Goal: Task Accomplishment & Management: Manage account settings

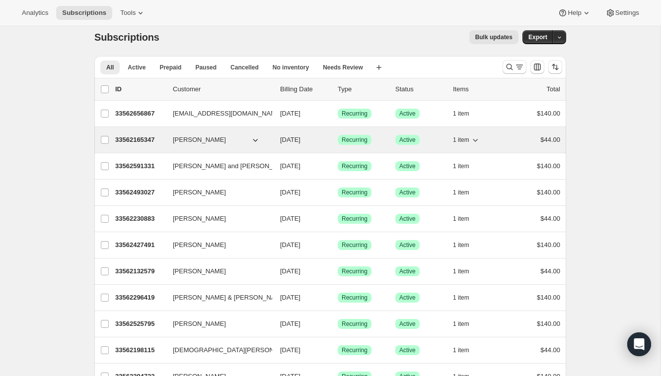
scroll to position [10, 0]
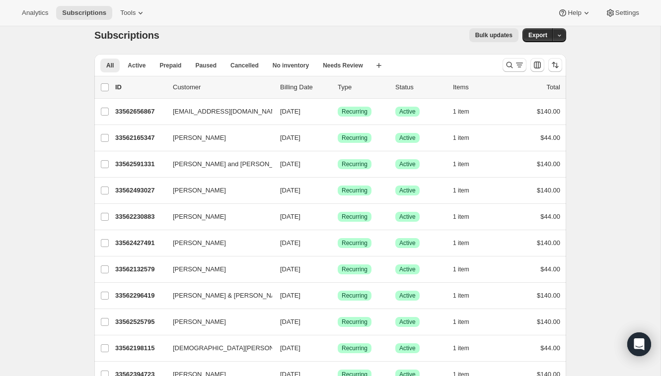
click at [252, 17] on div "Analytics Subscriptions Tools Help Settings" at bounding box center [330, 13] width 661 height 26
click at [144, 9] on icon at bounding box center [141, 13] width 10 height 10
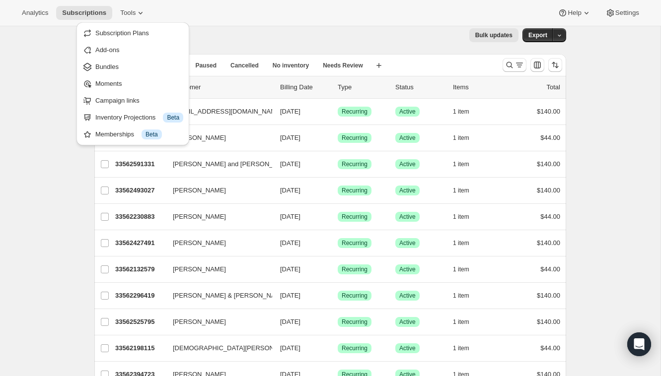
click at [280, 47] on div "Subscriptions. This page is ready Subscriptions Bulk updates More actions Bulk …" at bounding box center [330, 35] width 472 height 38
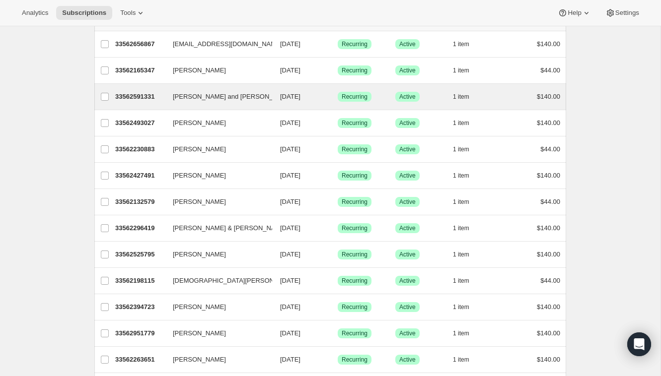
scroll to position [0, 0]
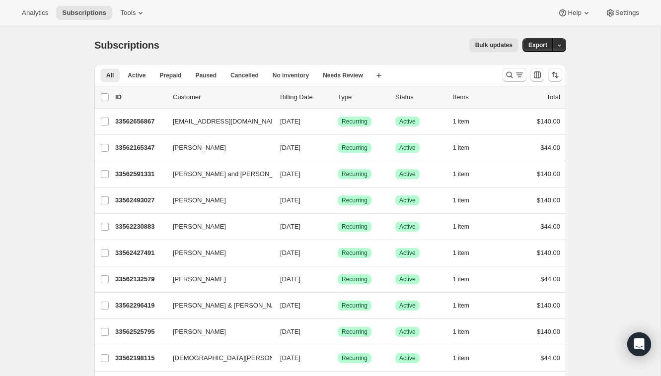
click at [423, 49] on div "Bulk updates" at bounding box center [344, 45] width 347 height 14
click at [565, 44] on button "button" at bounding box center [559, 45] width 14 height 14
click at [413, 35] on div "Subscriptions. This page is ready Subscriptions Bulk updates More actions Bulk …" at bounding box center [330, 45] width 472 height 38
click at [145, 15] on icon at bounding box center [141, 13] width 10 height 10
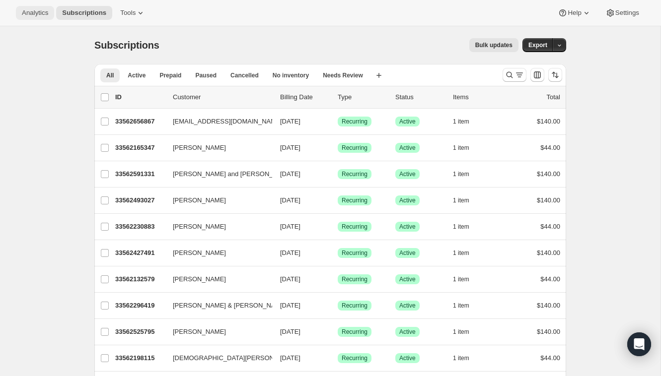
click at [53, 12] on button "Analytics" at bounding box center [35, 13] width 38 height 14
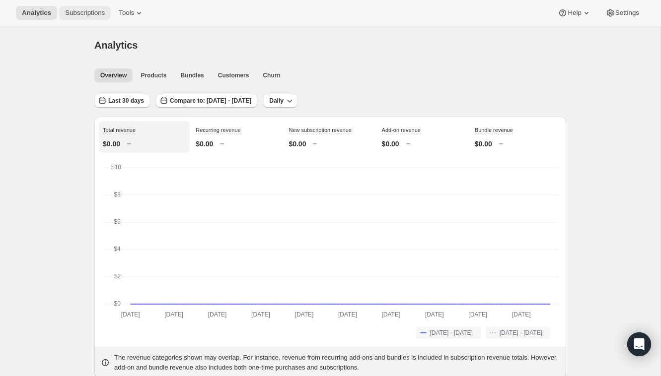
click at [100, 15] on span "Subscriptions" at bounding box center [85, 13] width 40 height 8
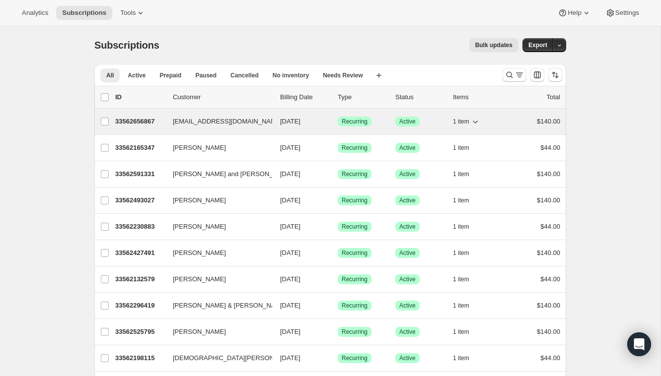
click at [154, 122] on p "33562656867" at bounding box center [140, 122] width 50 height 10
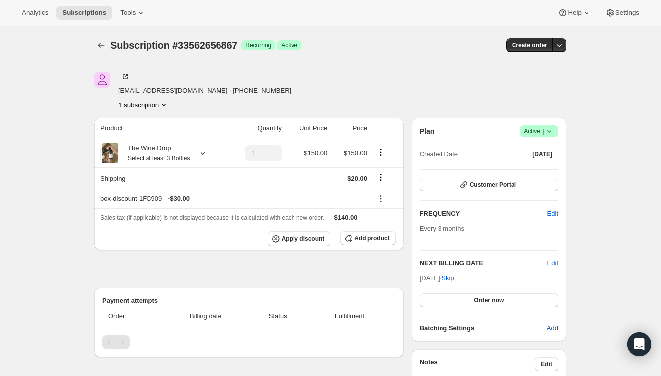
click at [521, 75] on div "kobrien1989@gmail.com · +17183509973 1 subscription" at bounding box center [330, 91] width 472 height 38
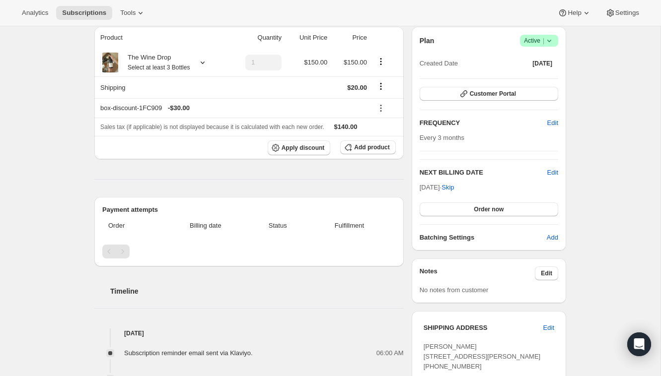
scroll to position [88, 0]
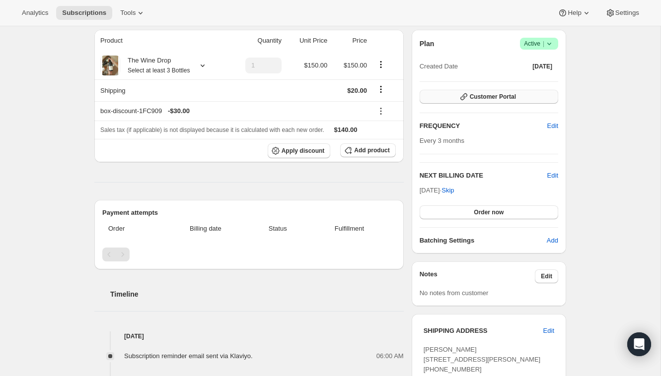
click at [523, 100] on button "Customer Portal" at bounding box center [489, 97] width 139 height 14
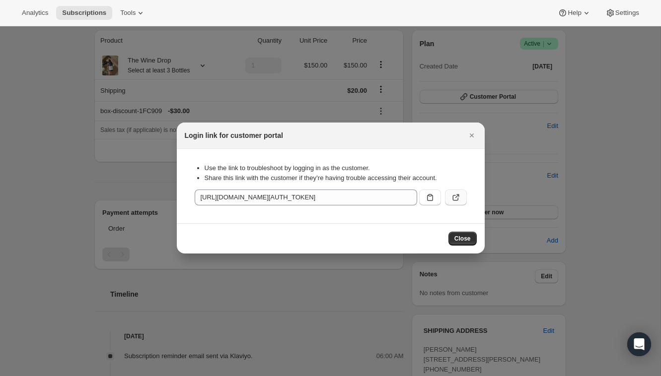
click at [454, 197] on icon ":rog:" at bounding box center [456, 198] width 10 height 10
click at [324, 91] on div at bounding box center [330, 188] width 661 height 376
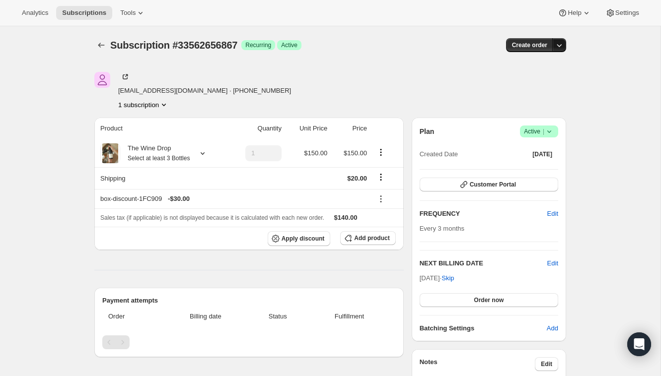
click at [563, 50] on icon "button" at bounding box center [559, 45] width 10 height 10
click at [143, 17] on icon at bounding box center [141, 13] width 10 height 10
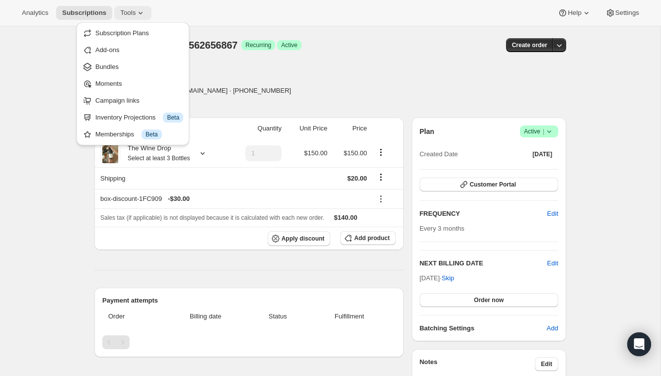
click at [144, 16] on icon at bounding box center [141, 13] width 10 height 10
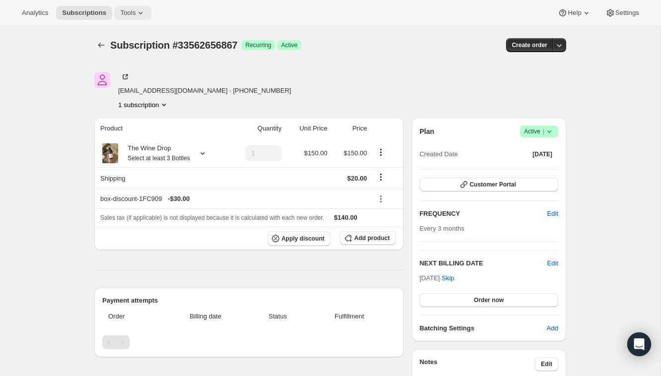
click at [144, 16] on icon at bounding box center [141, 13] width 10 height 10
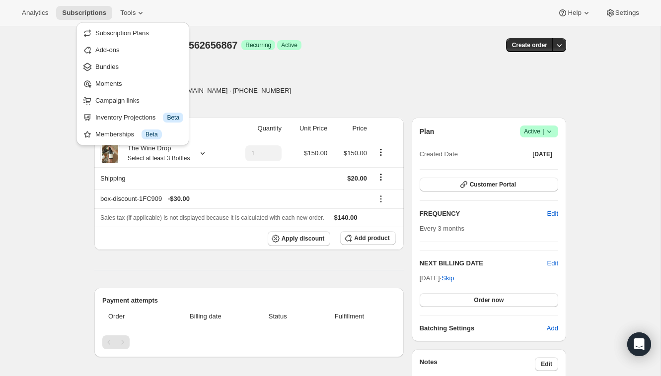
click at [323, 2] on div "Analytics Subscriptions Tools Help Settings" at bounding box center [330, 13] width 661 height 26
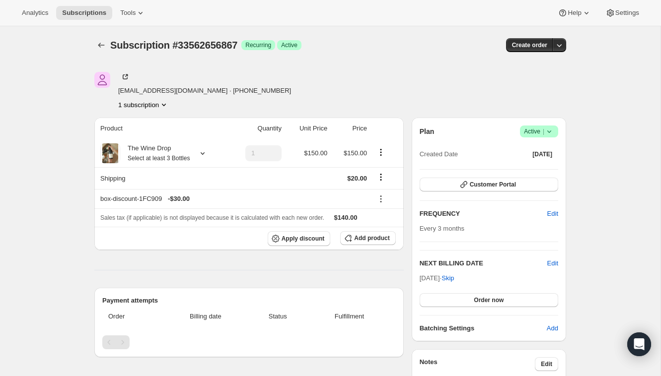
click at [162, 104] on icon "Product actions" at bounding box center [164, 105] width 10 height 10
click at [288, 88] on div "kobrien1989@gmail.com · +17183509973 1 subscription" at bounding box center [259, 91] width 330 height 38
click at [516, 76] on div "kobrien1989@gmail.com · +17183509973 1 subscription" at bounding box center [330, 91] width 472 height 38
click at [563, 45] on icon "button" at bounding box center [559, 45] width 10 height 10
click at [309, 32] on div "Subscription #33562656867. This page is ready Subscription #33562656867 Success…" at bounding box center [330, 45] width 472 height 38
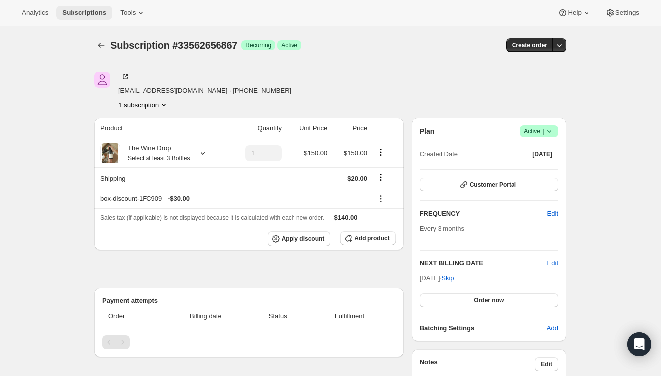
click at [79, 13] on span "Subscriptions" at bounding box center [84, 13] width 44 height 8
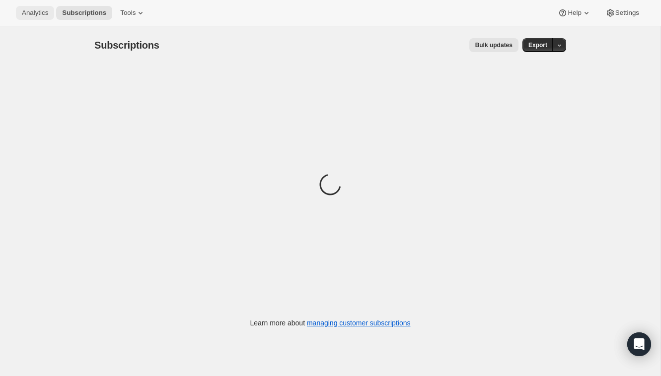
click at [37, 9] on span "Analytics" at bounding box center [35, 13] width 26 height 8
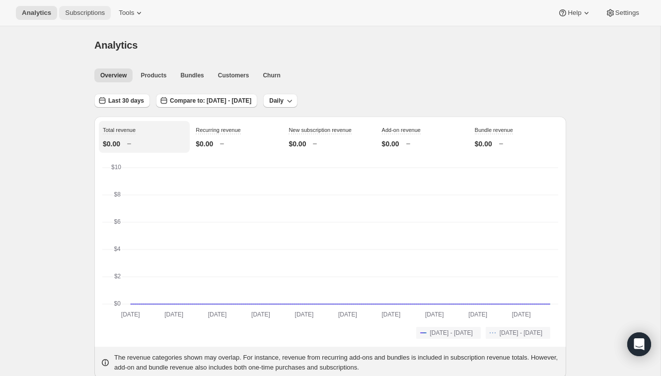
click at [68, 13] on span "Subscriptions" at bounding box center [85, 13] width 40 height 8
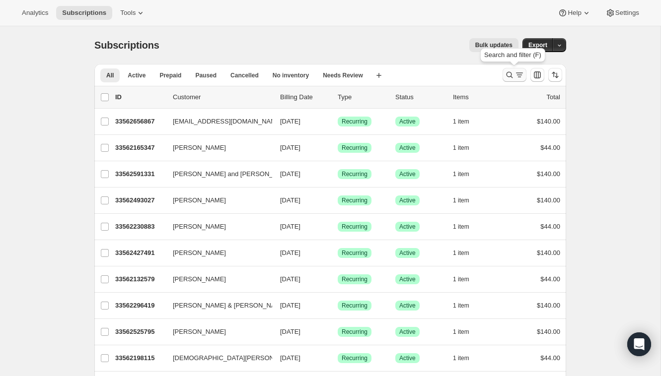
click at [507, 75] on icon "Search and filter results" at bounding box center [509, 75] width 10 height 10
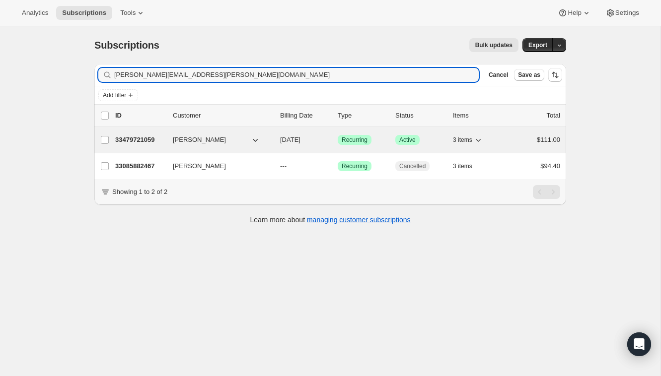
type input "[PERSON_NAME][EMAIL_ADDRESS][PERSON_NAME][DOMAIN_NAME]"
click at [148, 139] on p "33479721059" at bounding box center [140, 140] width 50 height 10
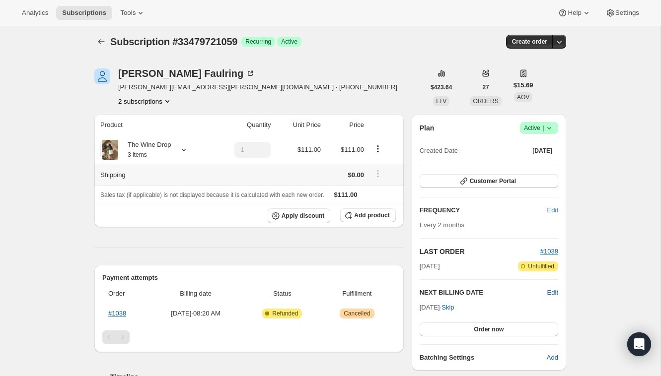
scroll to position [5, 0]
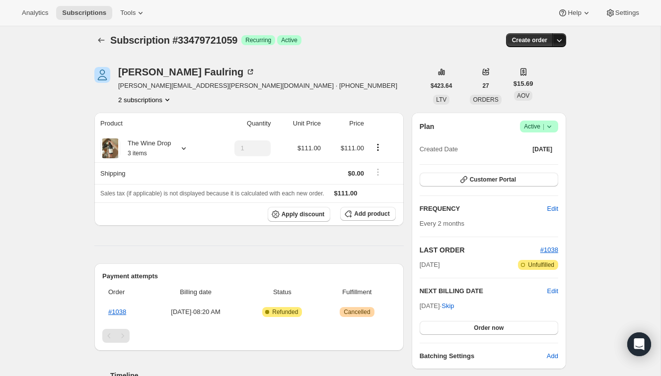
click at [561, 39] on icon "button" at bounding box center [559, 40] width 10 height 10
click at [532, 42] on span "Create order" at bounding box center [529, 40] width 35 height 8
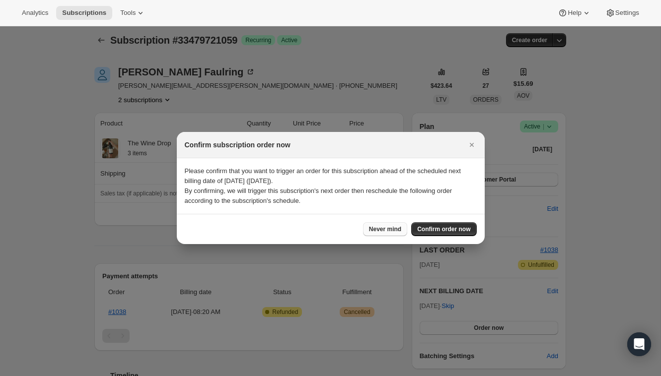
click at [386, 228] on span "Never mind" at bounding box center [385, 229] width 32 height 8
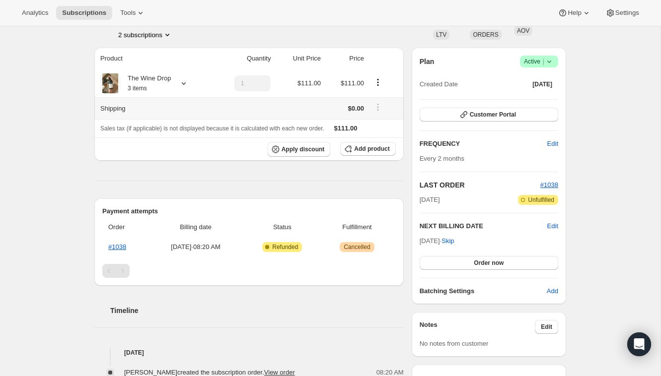
scroll to position [61, 0]
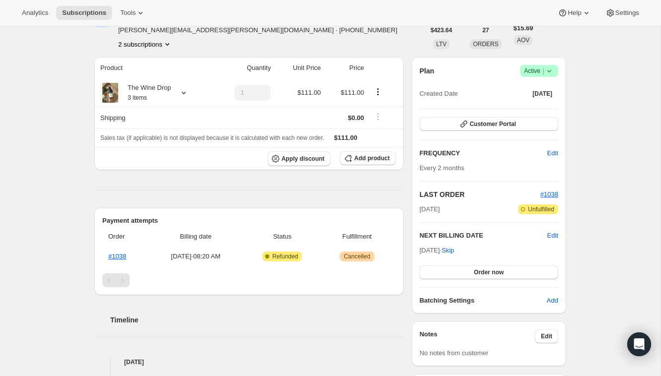
click at [52, 216] on div "Subscription #33479721059. This page is ready Subscription #33479721059 Success…" at bounding box center [330, 276] width 660 height 620
click at [41, 232] on div "Subscription #33479721059. This page is ready Subscription #33479721059 Success…" at bounding box center [330, 276] width 660 height 620
